Goal: Information Seeking & Learning: Find contact information

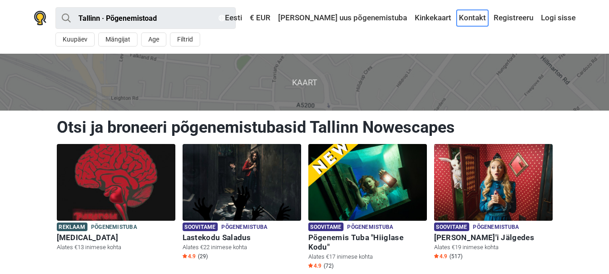
click at [471, 18] on link "Kontakt" at bounding box center [473, 18] width 32 height 16
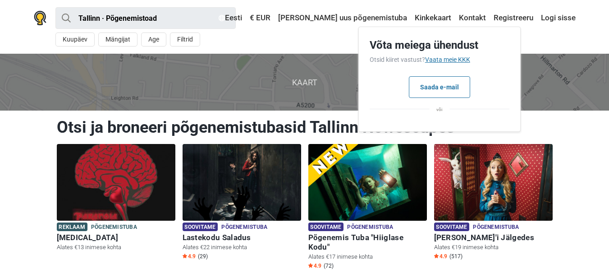
click at [448, 59] on link "Vaata meie KKK" at bounding box center [447, 59] width 45 height 7
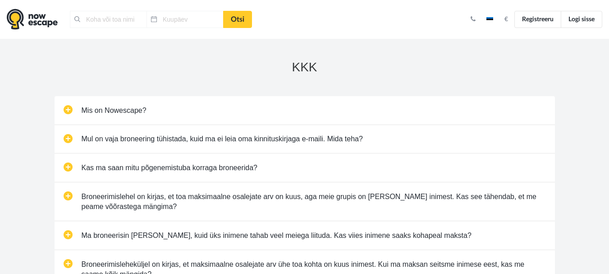
type input "[GEOGRAPHIC_DATA], [GEOGRAPHIC_DATA]"
type input "[DATE]"
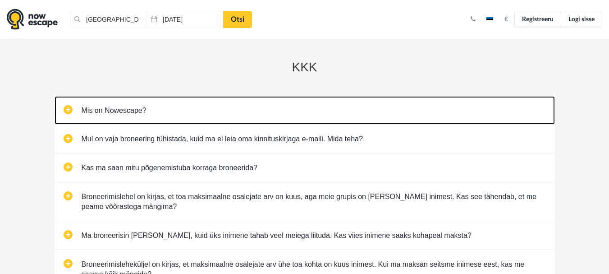
click at [69, 109] on link "Mis on Nowescape?" at bounding box center [305, 110] width 500 height 28
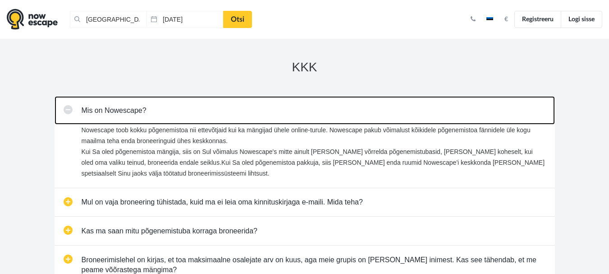
click at [69, 109] on link "Mis on Nowescape?" at bounding box center [305, 110] width 500 height 28
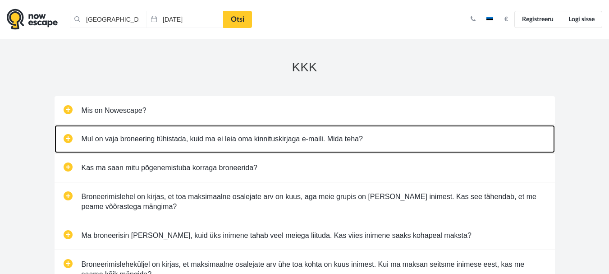
click at [68, 137] on link "Mul on vaja broneering tühistada, kuid ma ei leia oma kinnituskirjaga e-maili. …" at bounding box center [305, 139] width 500 height 28
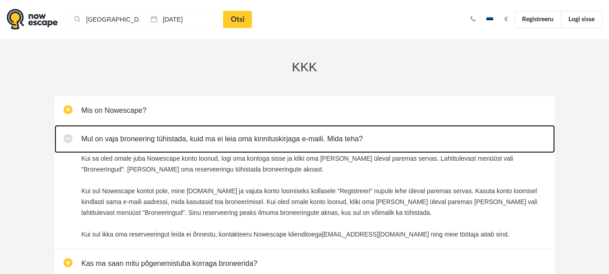
click at [69, 139] on link "Mul on vaja broneering tühistada, kuid ma ei leia oma kinnituskirjaga e-maili. …" at bounding box center [305, 139] width 500 height 28
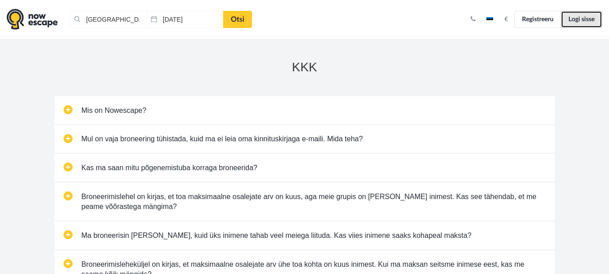
click at [581, 18] on link "Logi sisse" at bounding box center [581, 19] width 41 height 17
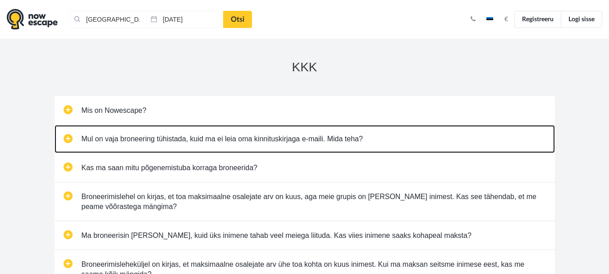
click at [69, 137] on link "Mul on vaja broneering tühistada, kuid ma ei leia oma kinnituskirjaga e-maili. …" at bounding box center [305, 139] width 500 height 28
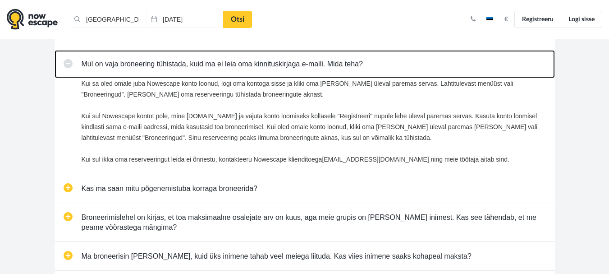
scroll to position [90, 0]
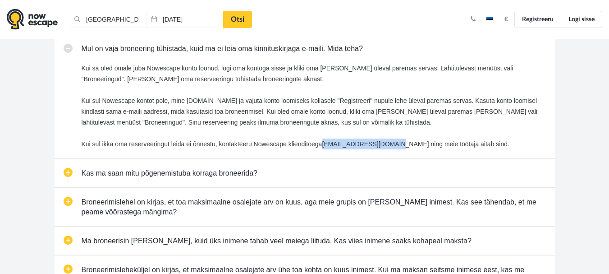
drag, startPoint x: 324, startPoint y: 142, endPoint x: 398, endPoint y: 143, distance: 73.5
click at [398, 143] on p "Kui sa oled omale juba Nowescape konto loonud, logi oma kontoga sisse ja kliki …" at bounding box center [314, 106] width 464 height 87
copy p "support@nowescape.com"
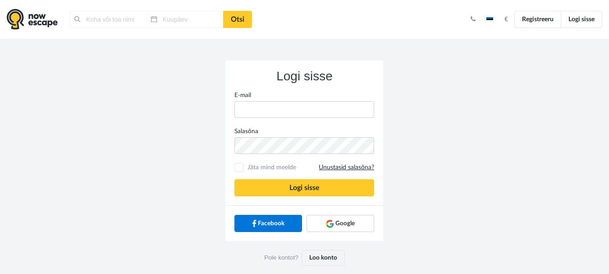
type input "[GEOGRAPHIC_DATA], [GEOGRAPHIC_DATA]"
type input "[DATE]"
click at [279, 110] on input "E-mail" at bounding box center [304, 109] width 140 height 17
type input "[EMAIL_ADDRESS][DOMAIN_NAME]"
click at [234, 179] on button "Logi sisse" at bounding box center [304, 187] width 140 height 17
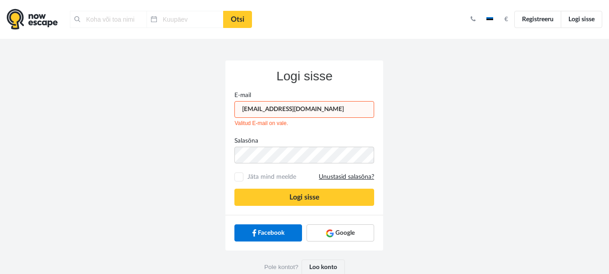
type input "[GEOGRAPHIC_DATA], [GEOGRAPHIC_DATA]"
type input "[DATE]"
click at [242, 108] on input "[EMAIL_ADDRESS][DOMAIN_NAME]" at bounding box center [304, 109] width 140 height 17
